Goal: Find specific page/section: Find specific page/section

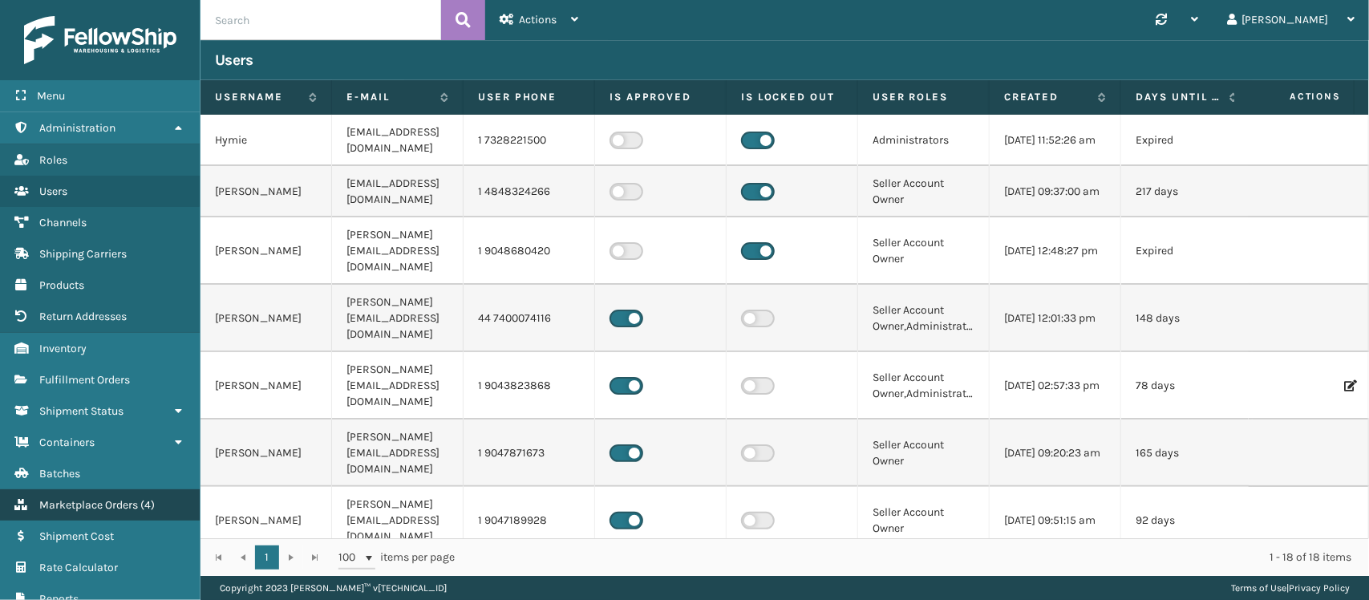
click at [128, 498] on span "Marketplace Orders" at bounding box center [88, 505] width 99 height 14
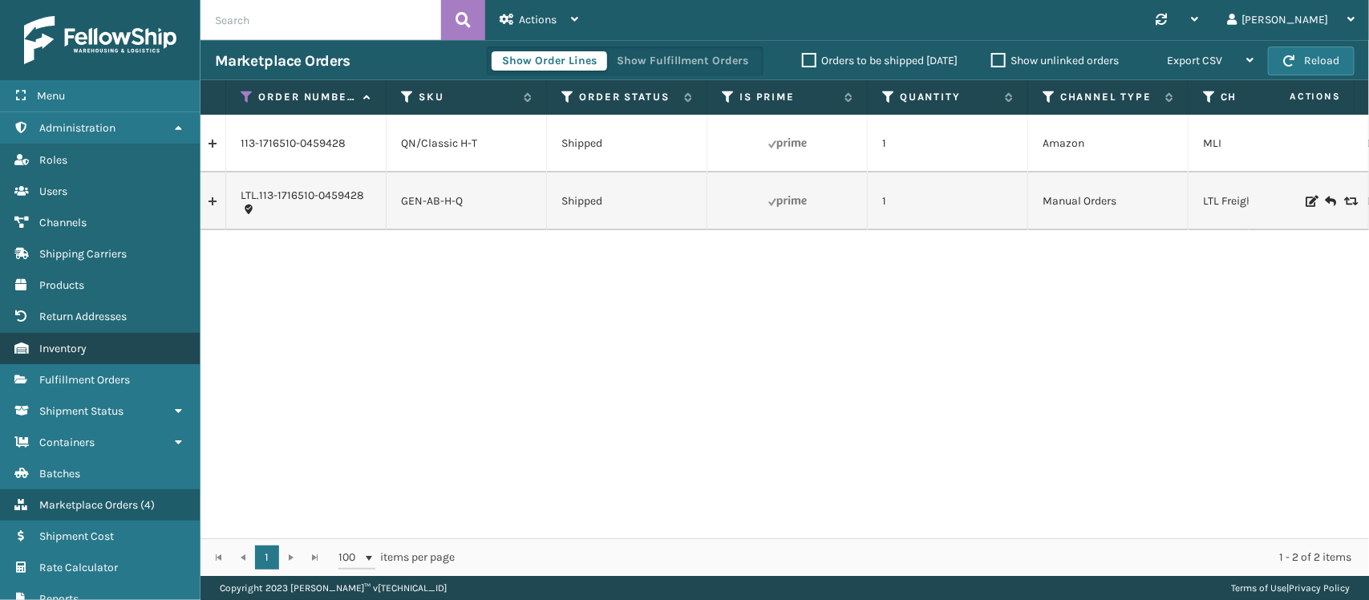
click at [114, 341] on link "Inventory" at bounding box center [100, 348] width 200 height 31
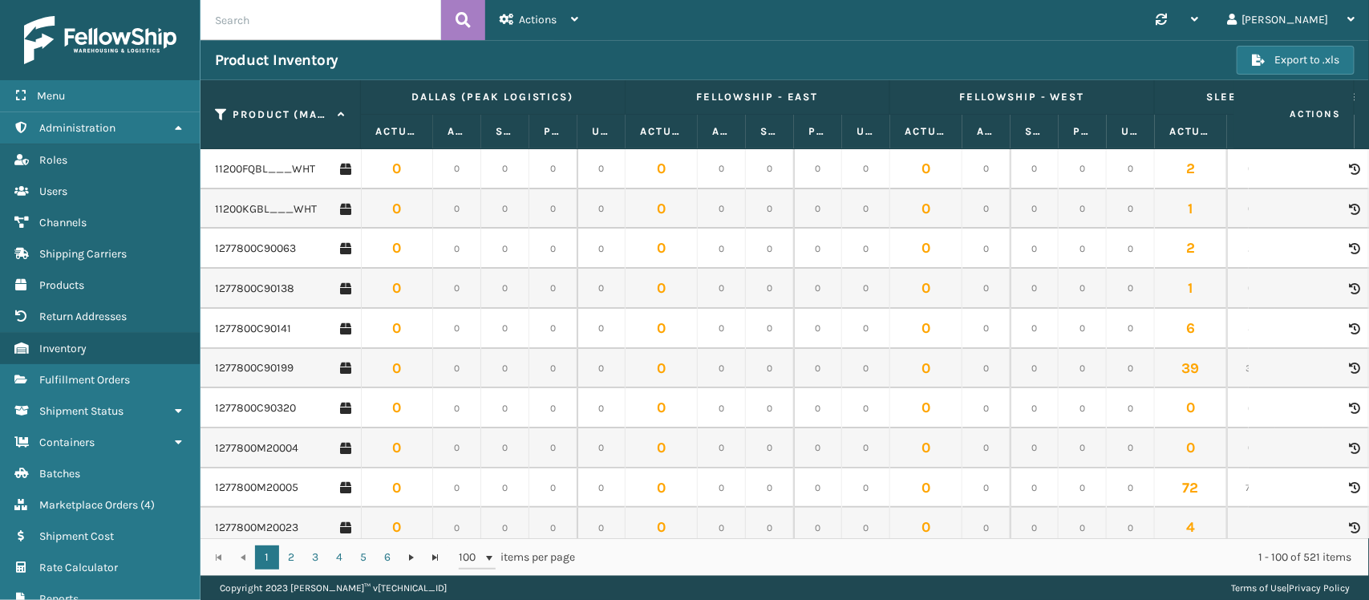
click at [371, 26] on input "text" at bounding box center [320, 20] width 241 height 40
type input "gen"
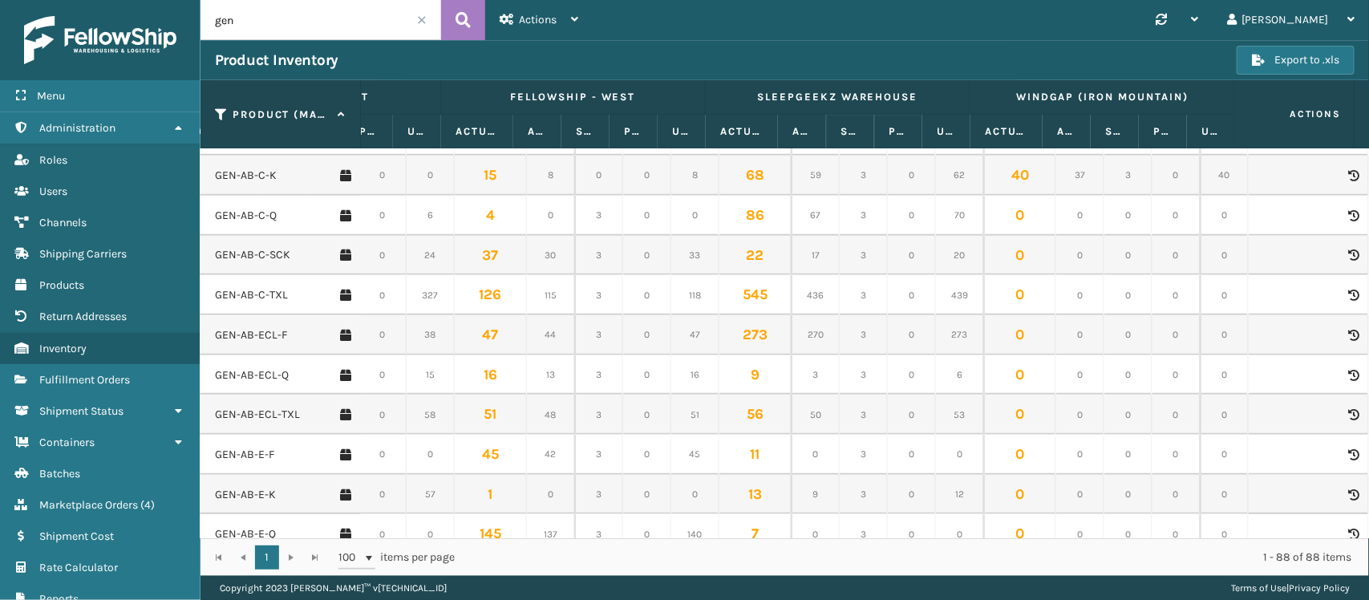
scroll to position [501, 450]
